Goal: Task Accomplishment & Management: Manage account settings

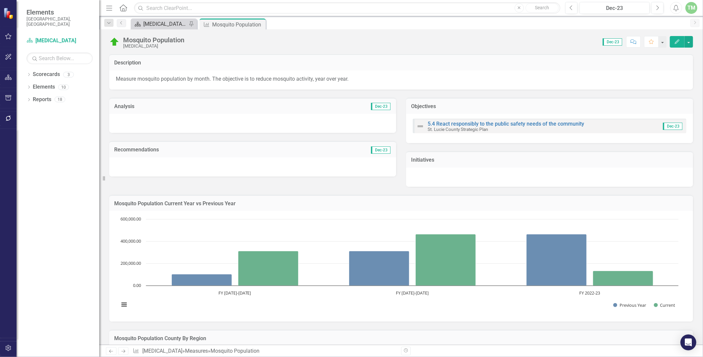
click at [172, 23] on div "[MEDICAL_DATA] and Coastal Management Department Summary" at bounding box center [165, 24] width 44 height 8
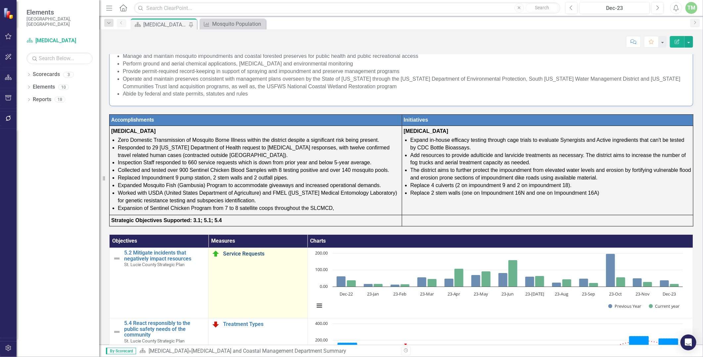
scroll to position [152, 0]
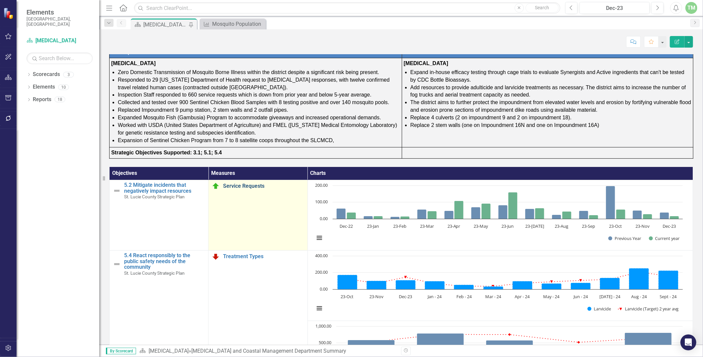
click at [245, 186] on link "Service Requests" at bounding box center [263, 186] width 81 height 6
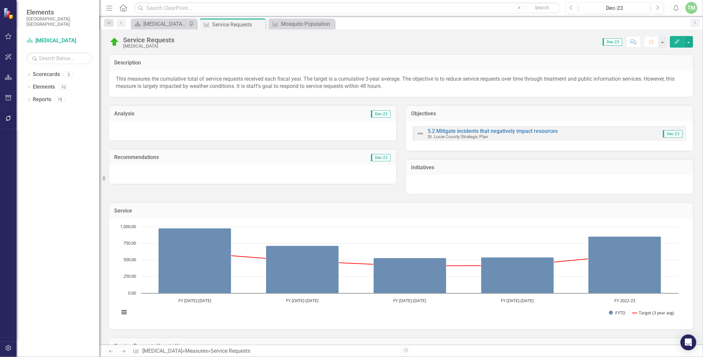
click at [675, 41] on icon "Edit" at bounding box center [677, 41] width 6 height 5
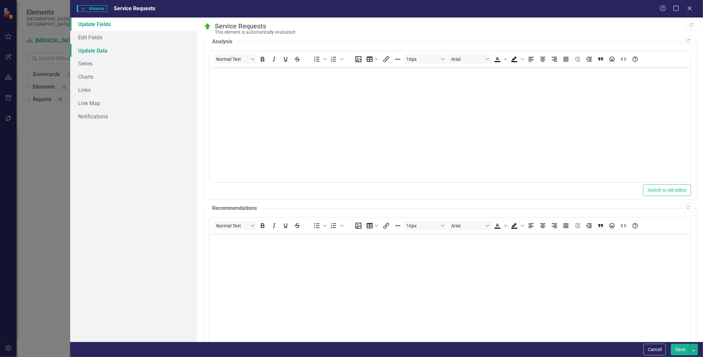
click at [103, 52] on link "Update Data" at bounding box center [133, 50] width 126 height 13
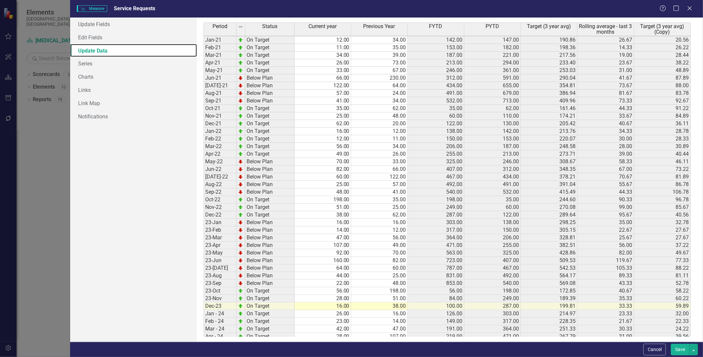
scroll to position [165, 0]
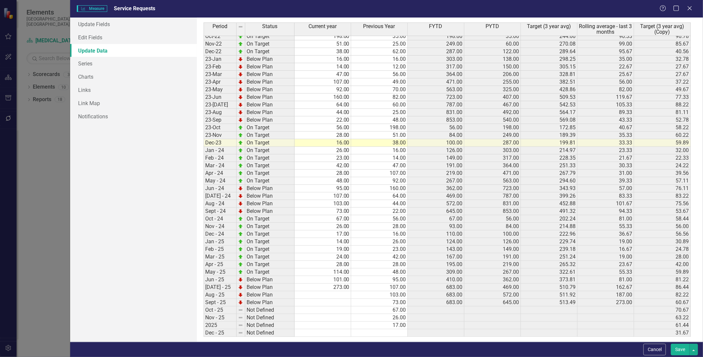
click at [334, 295] on td at bounding box center [322, 295] width 57 height 8
type textarea "37"
click at [373, 295] on td "103.00" at bounding box center [379, 295] width 57 height 8
click at [680, 351] on button "Save" at bounding box center [680, 350] width 19 height 12
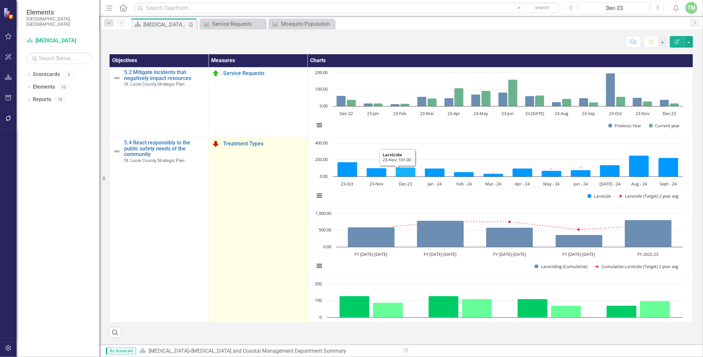
scroll to position [37, 0]
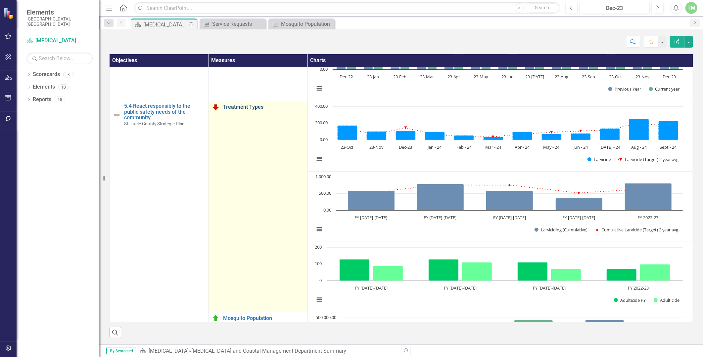
click at [247, 108] on link "Treatment Types" at bounding box center [263, 107] width 81 height 6
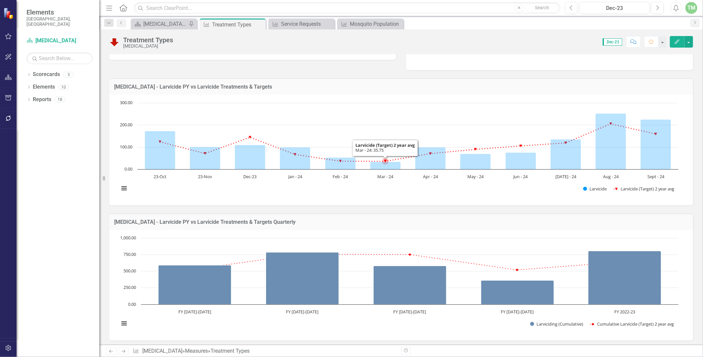
scroll to position [125, 0]
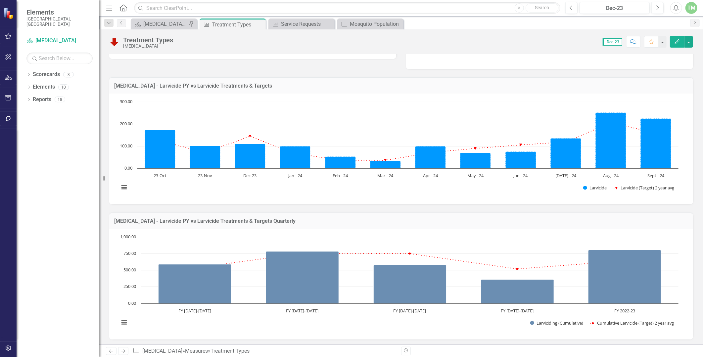
click at [674, 40] on icon "Edit" at bounding box center [677, 41] width 6 height 5
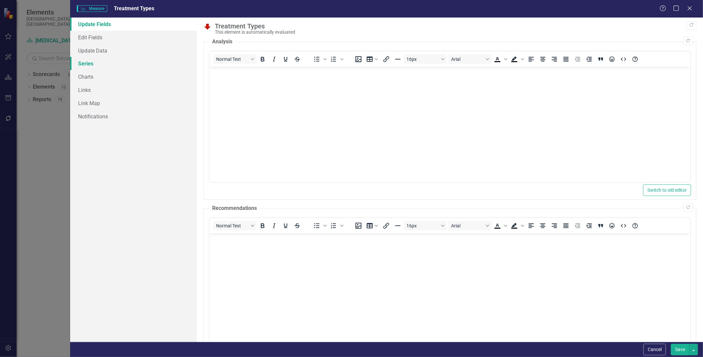
scroll to position [0, 0]
click at [100, 48] on link "Update Data" at bounding box center [133, 50] width 126 height 13
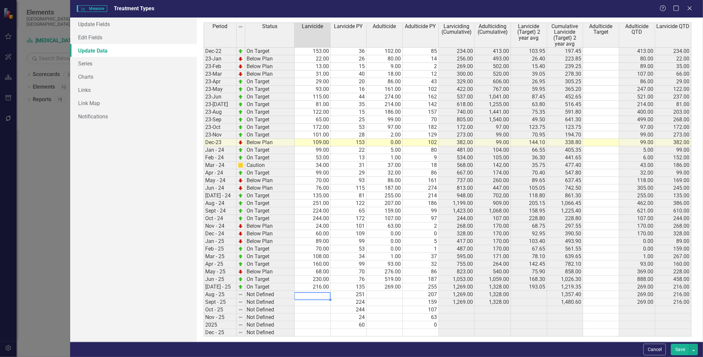
scroll to position [175, 0]
click at [203, 298] on div "Period Status Larvicide Larvicide PY Adulticide Adulticide PY Larviciding (Cumu…" at bounding box center [203, 134] width 0 height 406
click at [390, 292] on td at bounding box center [385, 295] width 36 height 8
click at [326, 294] on td "256.00" at bounding box center [312, 295] width 36 height 8
click at [335, 292] on td "251" at bounding box center [349, 295] width 36 height 8
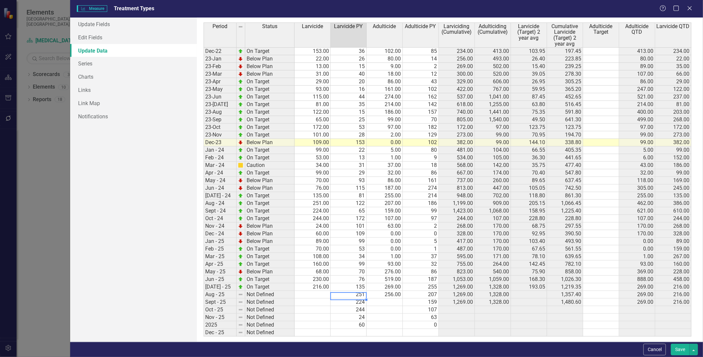
click at [312, 292] on td at bounding box center [312, 295] width 36 height 8
type textarea "228"
click at [316, 215] on td "244.00" at bounding box center [312, 219] width 36 height 8
click at [679, 349] on button "Save" at bounding box center [680, 350] width 19 height 12
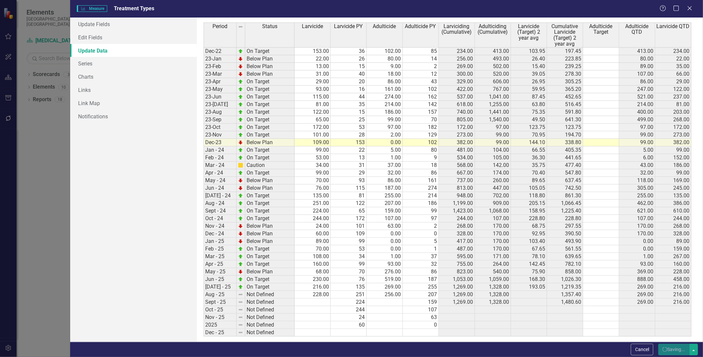
scroll to position [175, 0]
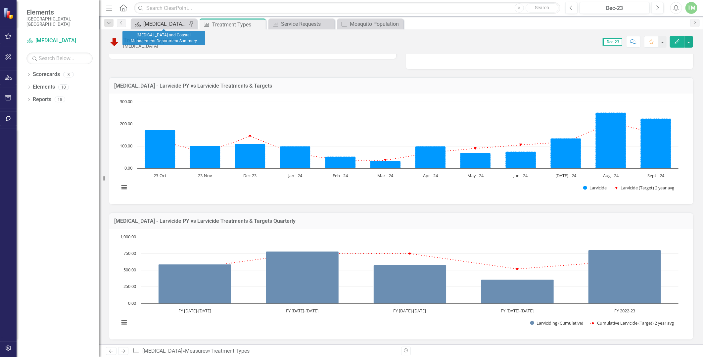
click at [169, 23] on div "[MEDICAL_DATA] and Coastal Management Department Summary" at bounding box center [165, 24] width 44 height 8
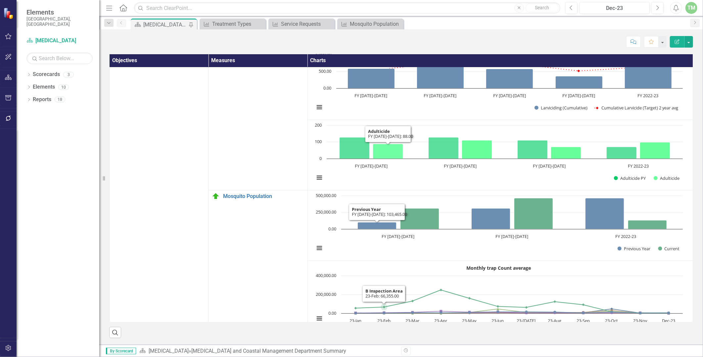
scroll to position [173, 0]
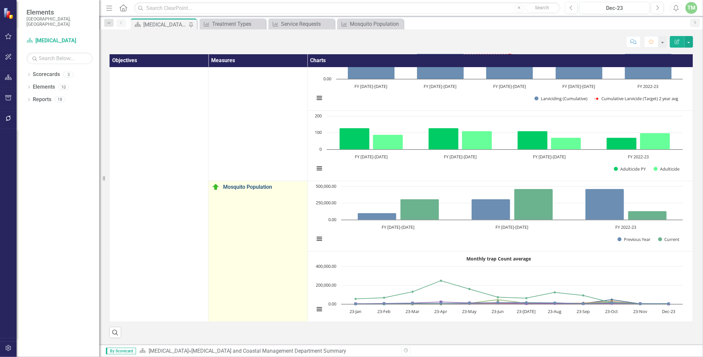
click at [254, 184] on link "Mosquito Population" at bounding box center [263, 187] width 81 height 6
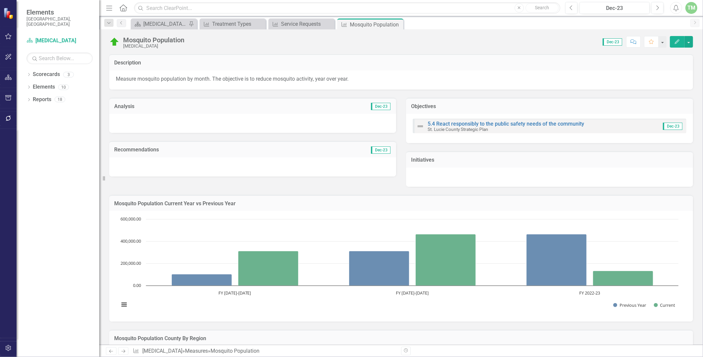
click at [676, 44] on icon "Edit" at bounding box center [677, 41] width 6 height 5
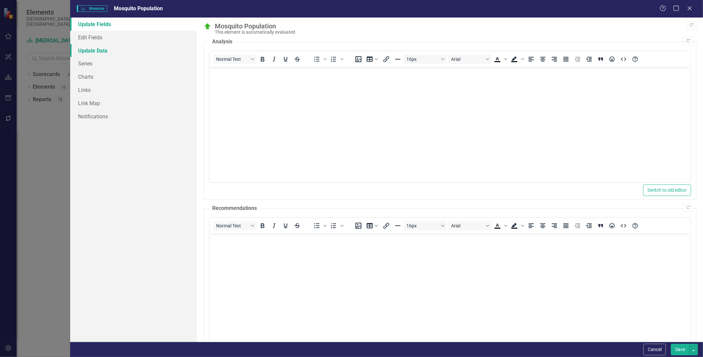
click at [100, 50] on link "Update Data" at bounding box center [133, 50] width 126 height 13
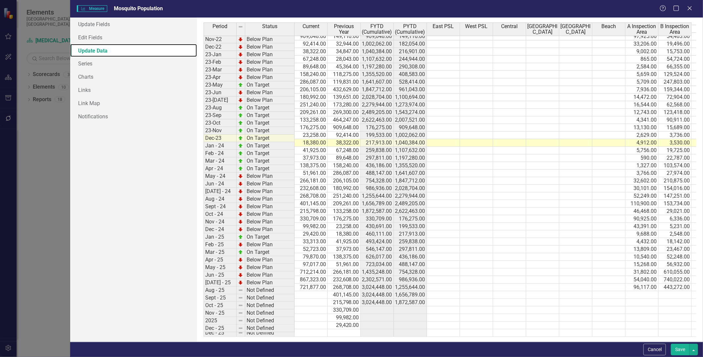
scroll to position [170, 0]
click at [301, 291] on td at bounding box center [310, 295] width 33 height 8
click at [637, 291] on td at bounding box center [641, 295] width 33 height 8
click at [643, 291] on td at bounding box center [641, 295] width 33 height 8
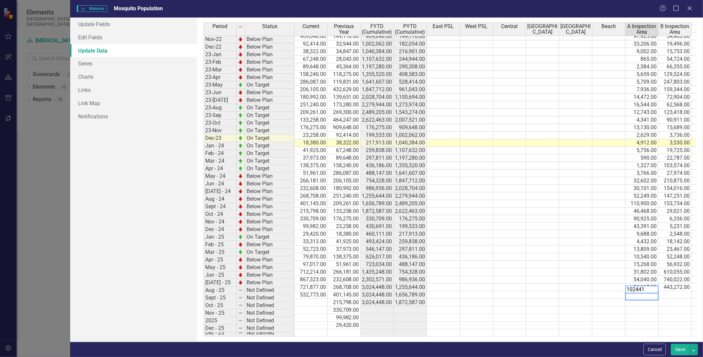
click at [674, 291] on td at bounding box center [674, 295] width 33 height 8
click at [666, 291] on td at bounding box center [674, 295] width 33 height 8
click at [670, 299] on td at bounding box center [674, 303] width 33 height 8
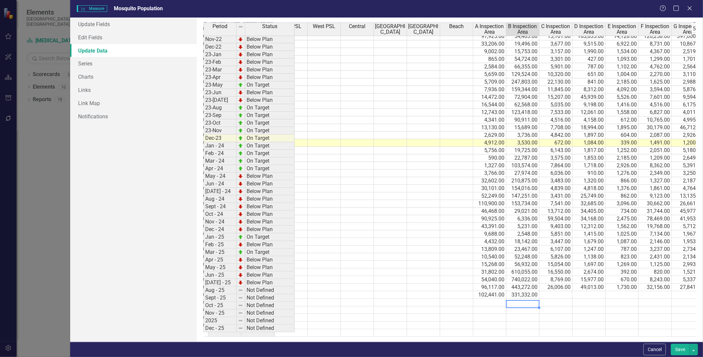
scroll to position [0, 165]
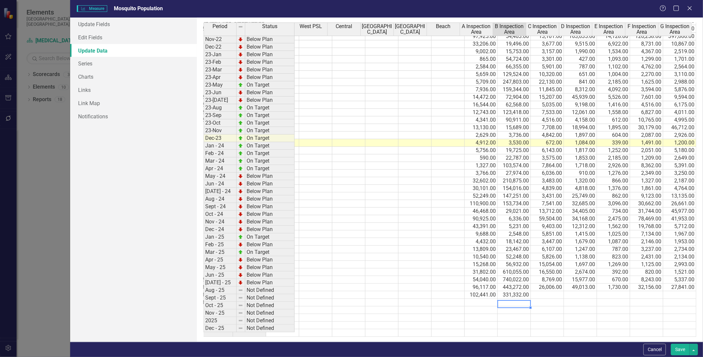
click at [543, 286] on tbody "Nov-21 On Target 32,944.00 190,974.00 182,054.00 540,893.00 1,147.00 14,253.00 …" at bounding box center [369, 143] width 653 height 388
click at [542, 291] on td at bounding box center [547, 295] width 33 height 8
click at [541, 291] on td at bounding box center [547, 295] width 33 height 8
click at [43, 294] on div "Period Status Current Previous Year FYTD (Cumulative) PYTD (Cumulative) East PS…" at bounding box center [43, 136] width 0 height 402
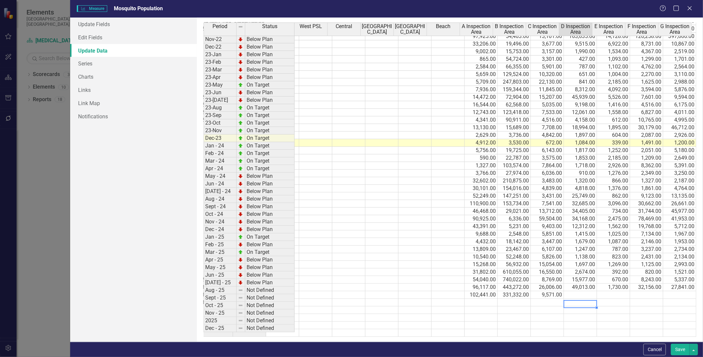
click at [574, 291] on td at bounding box center [580, 295] width 33 height 8
click at [575, 291] on td at bounding box center [580, 295] width 33 height 8
click at [602, 291] on td at bounding box center [613, 295] width 33 height 8
click at [615, 291] on td at bounding box center [613, 295] width 33 height 8
type textarea "943"
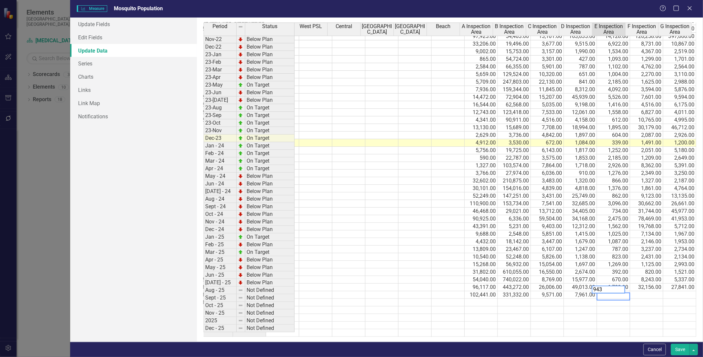
click at [643, 291] on td at bounding box center [646, 295] width 33 height 8
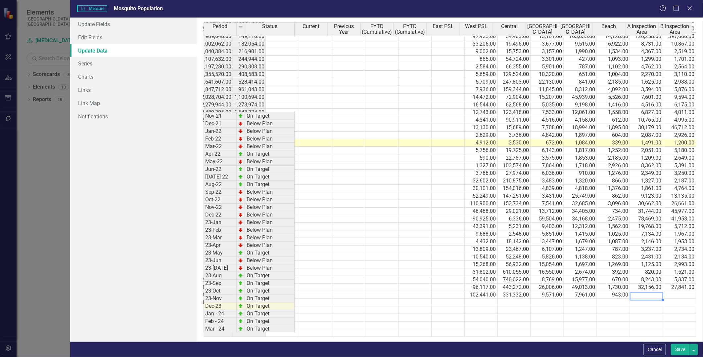
scroll to position [168, 0]
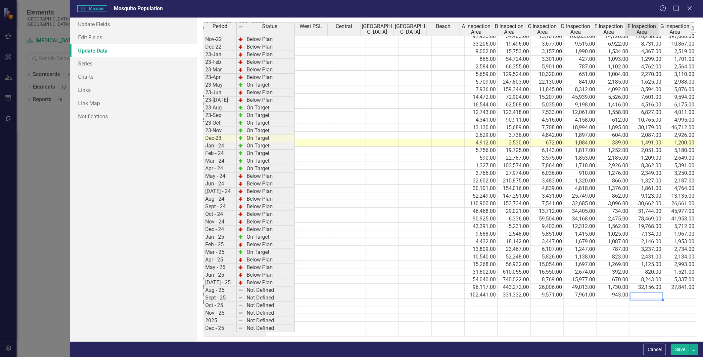
click at [641, 291] on td at bounding box center [646, 295] width 33 height 8
type textarea "11945"
click at [670, 292] on td at bounding box center [679, 295] width 33 height 8
click at [677, 291] on td at bounding box center [679, 295] width 33 height 8
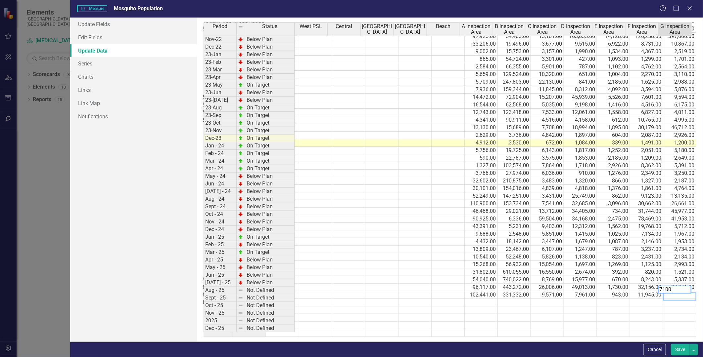
type textarea "7100"
click at [43, 301] on div "Period Status Current Previous Year FYTD (Cumulative) PYTD (Cumulative) East PS…" at bounding box center [43, 136] width 0 height 402
